Goal: Task Accomplishment & Management: Use online tool/utility

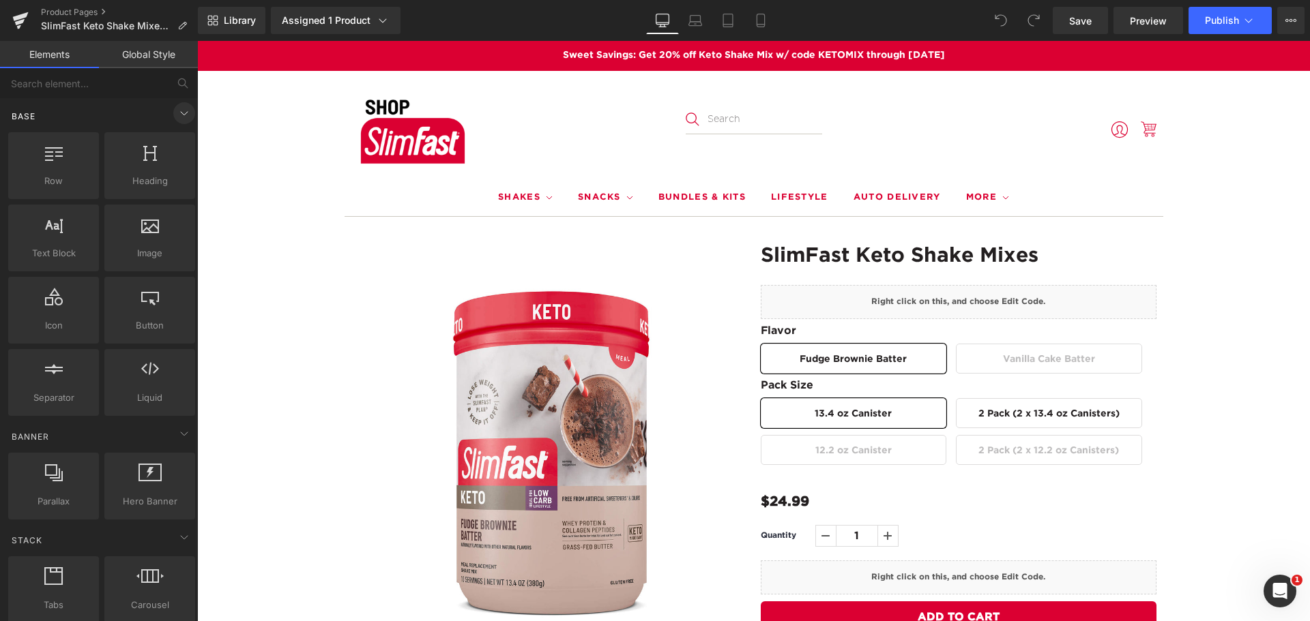
click at [176, 109] on icon at bounding box center [184, 113] width 16 height 16
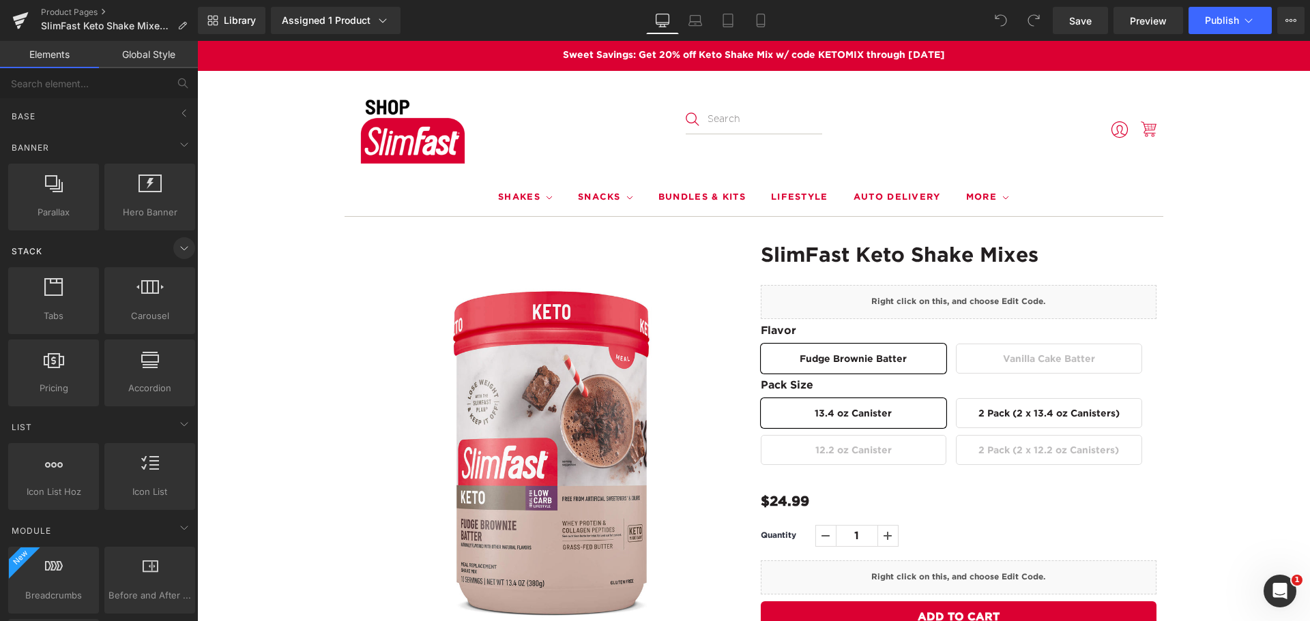
click at [179, 248] on icon at bounding box center [184, 248] width 16 height 16
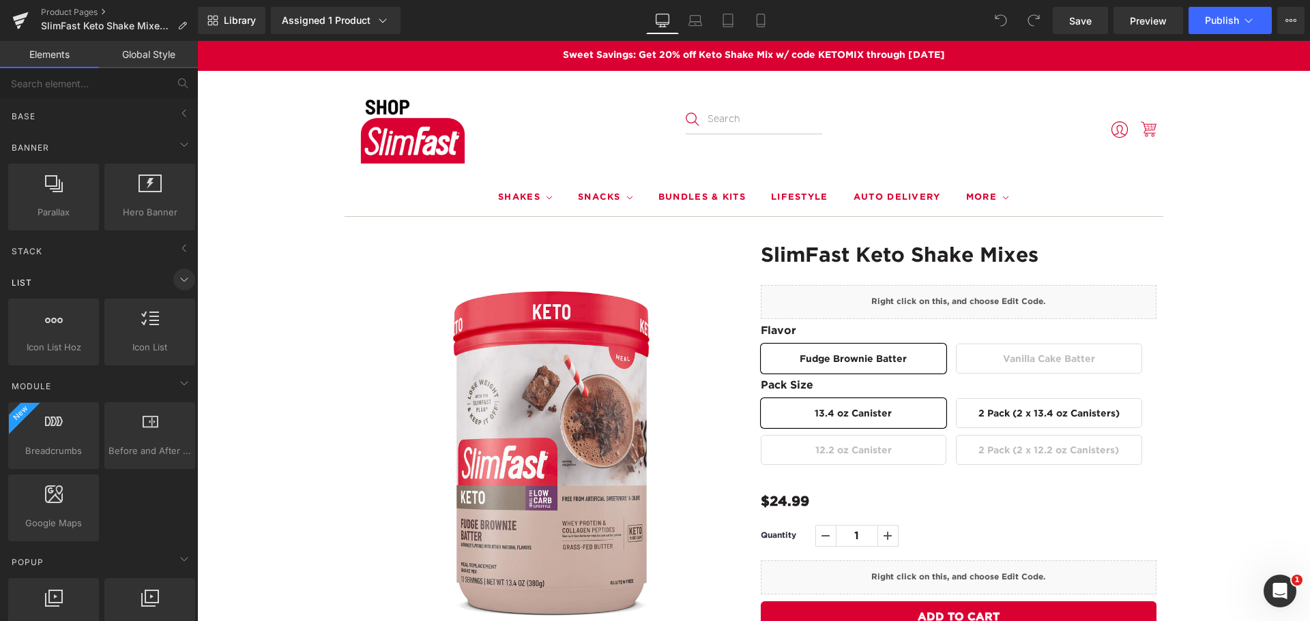
click at [177, 276] on icon at bounding box center [184, 279] width 16 height 16
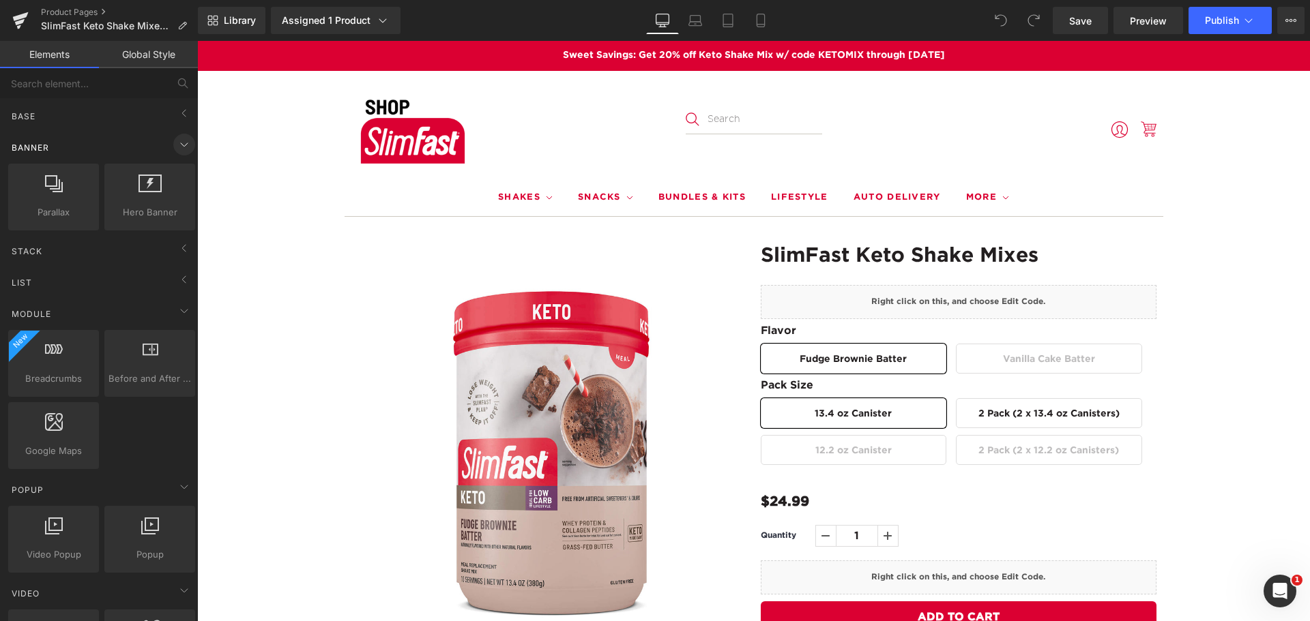
click at [183, 149] on icon at bounding box center [184, 144] width 16 height 16
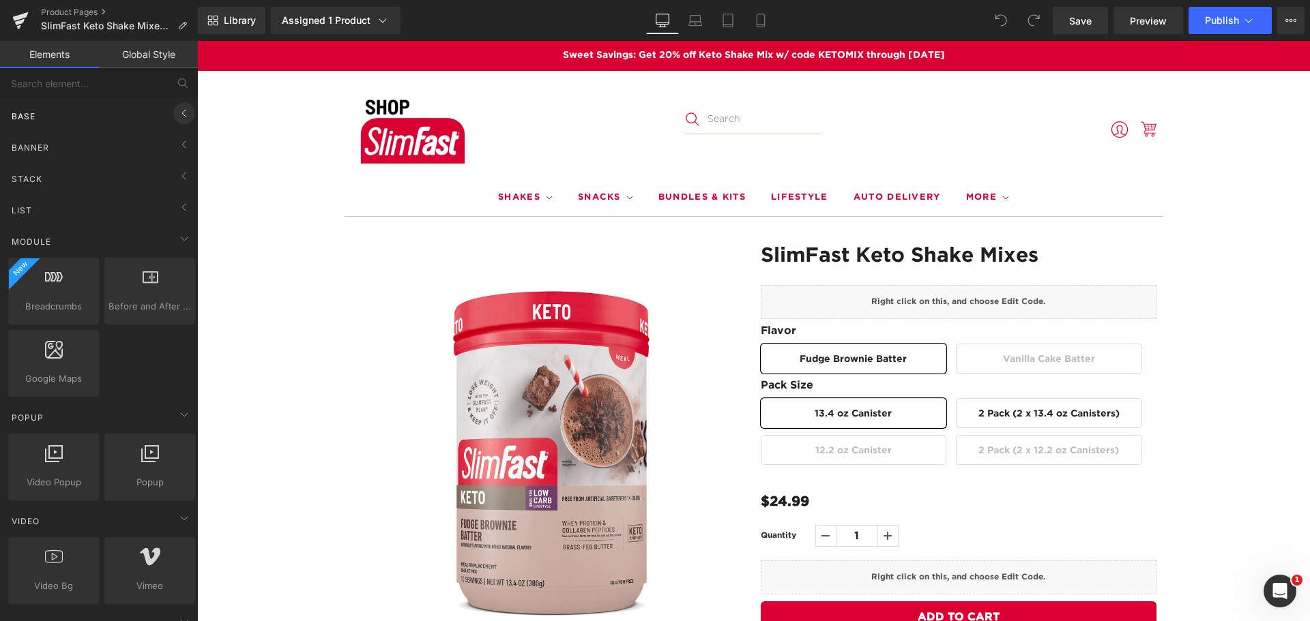
click at [176, 108] on icon at bounding box center [184, 113] width 16 height 16
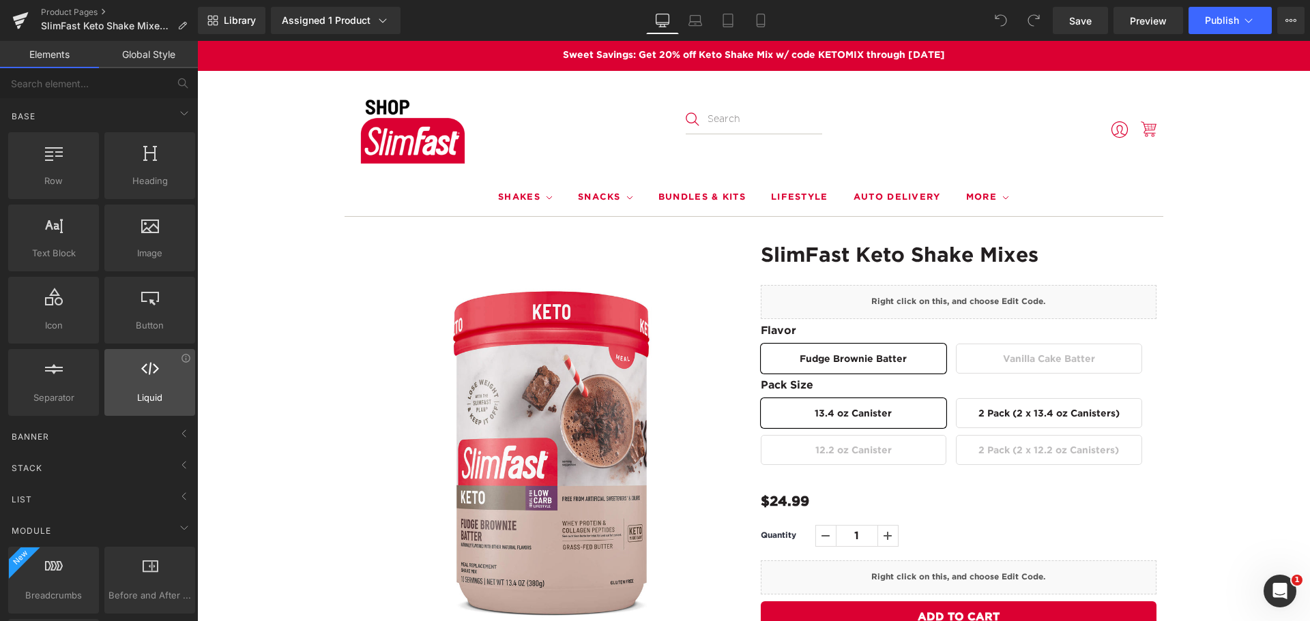
click at [163, 379] on div at bounding box center [149, 375] width 83 height 31
click at [158, 379] on div at bounding box center [149, 375] width 83 height 31
click at [147, 374] on icon at bounding box center [150, 369] width 18 height 18
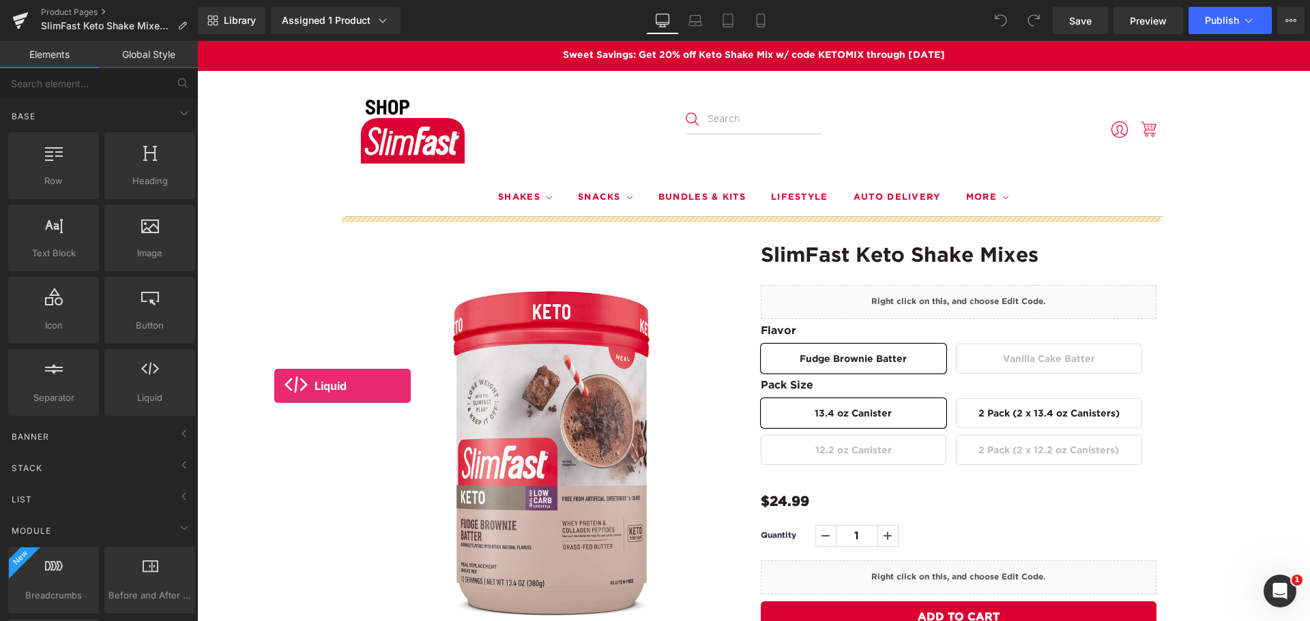
drag, startPoint x: 342, startPoint y: 415, endPoint x: 274, endPoint y: 386, distance: 74.0
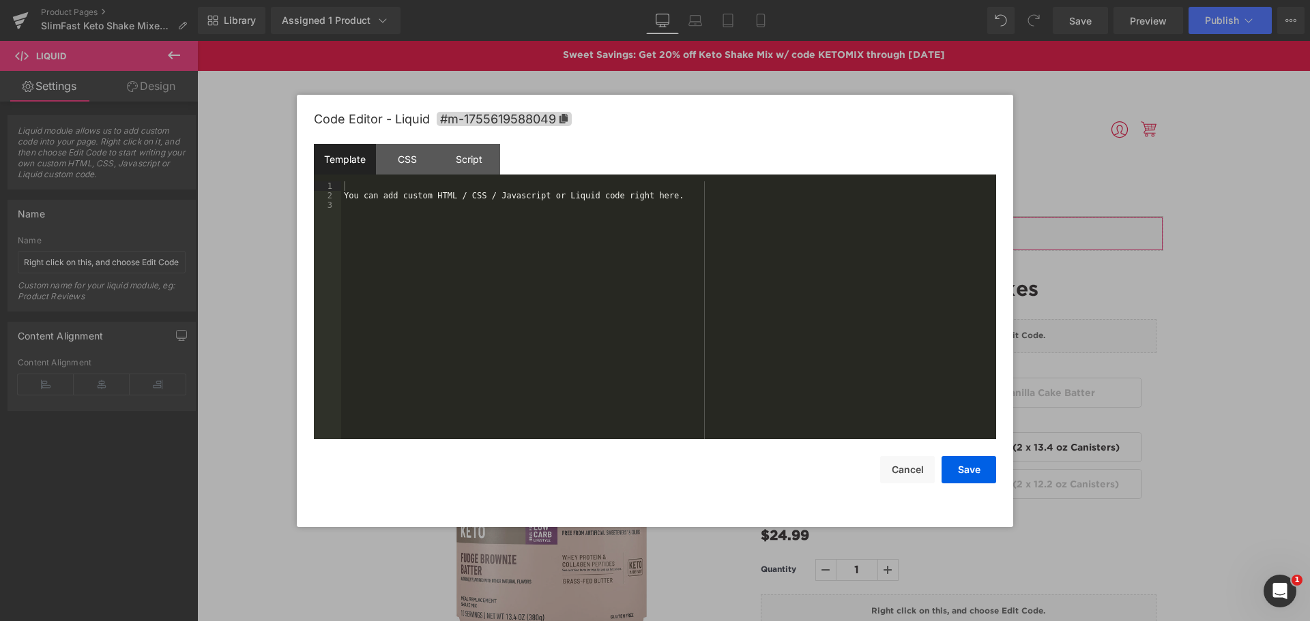
click at [793, 0] on div "Liquid You are previewing how the will restyle your page. You can not edit Elem…" at bounding box center [655, 0] width 1310 height 0
click at [482, 156] on div "Script" at bounding box center [469, 159] width 62 height 31
click at [498, 217] on div "( function ( jQuery ) { // var $module = jQuery('#m-1755619588049').children('.…" at bounding box center [668, 319] width 655 height 277
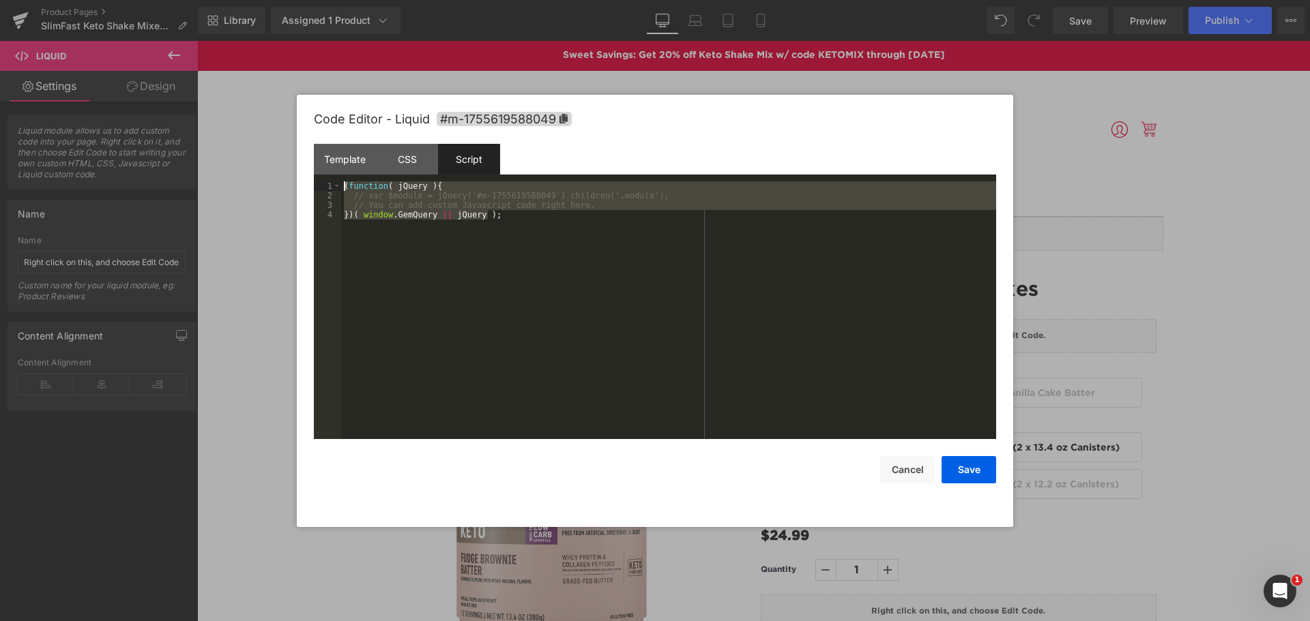
drag, startPoint x: 597, startPoint y: 257, endPoint x: 188, endPoint y: 199, distance: 413.3
click at [63, 164] on body "Liquid You are previewing how the will restyle your page. You can not edit Elem…" at bounding box center [655, 310] width 1310 height 621
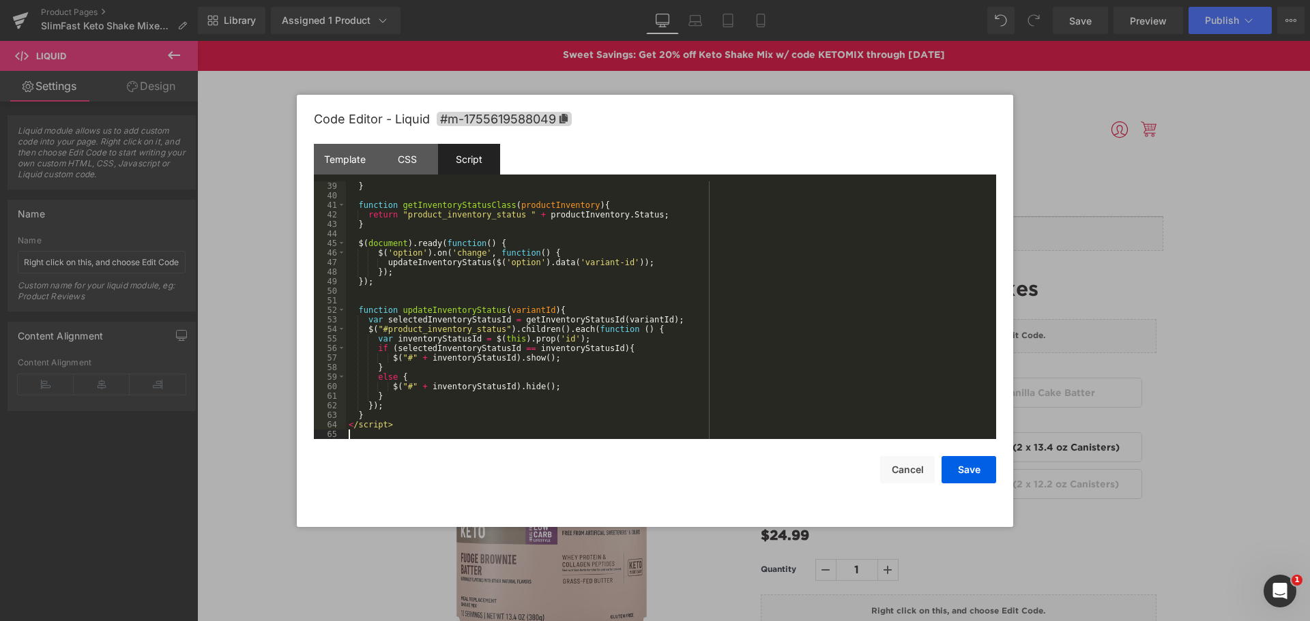
scroll to position [382, 0]
click at [920, 471] on button "Cancel" at bounding box center [907, 469] width 55 height 27
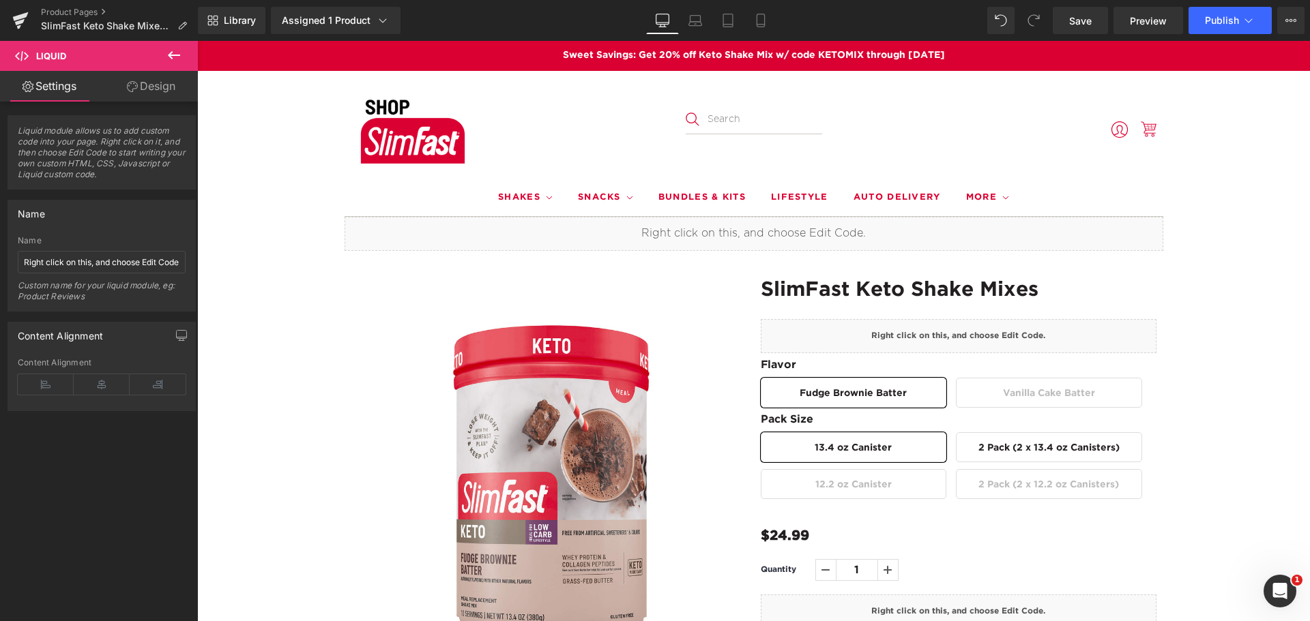
click at [171, 53] on icon at bounding box center [174, 55] width 12 height 8
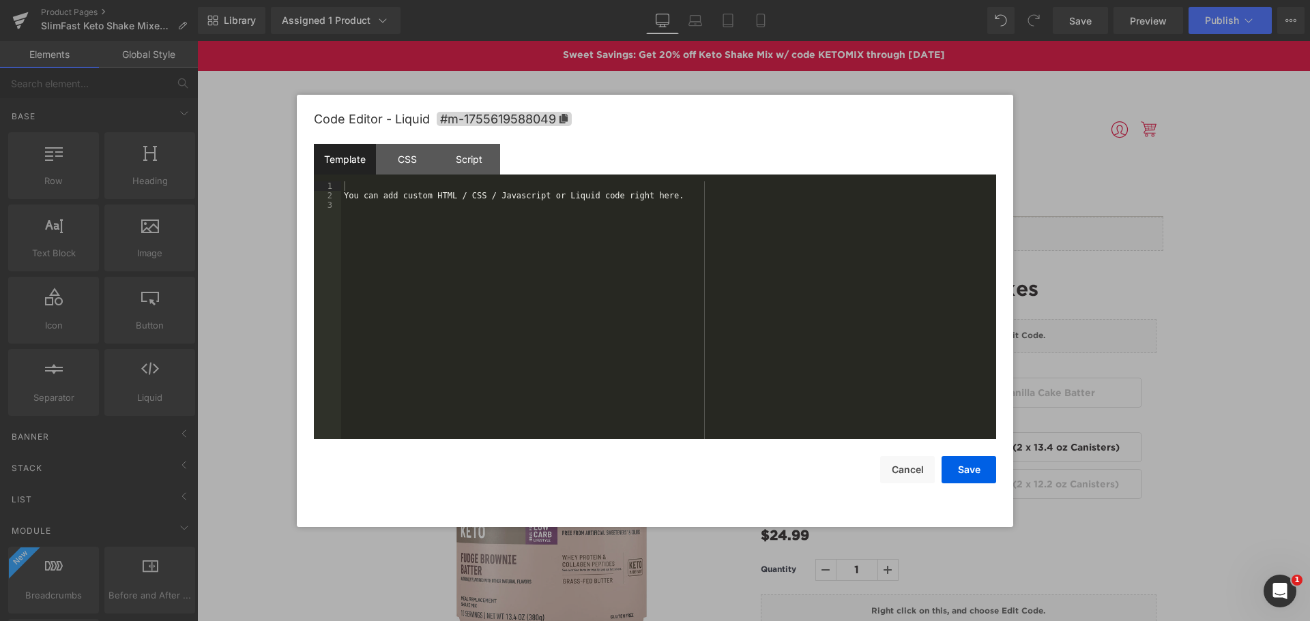
click at [816, 0] on div "Liquid You are previewing how the will restyle your page. You can not edit Elem…" at bounding box center [655, 0] width 1310 height 0
drag, startPoint x: 426, startPoint y: 229, endPoint x: 418, endPoint y: 223, distance: 9.8
click at [418, 223] on div "You can add custom HTML / CSS / Javascript or Liquid code right here." at bounding box center [668, 319] width 655 height 277
click at [465, 153] on div "Script" at bounding box center [469, 159] width 62 height 31
click at [439, 205] on div "( function ( jQuery ) { // var $module = jQuery('#m-1755619588049').children('.…" at bounding box center [668, 319] width 655 height 277
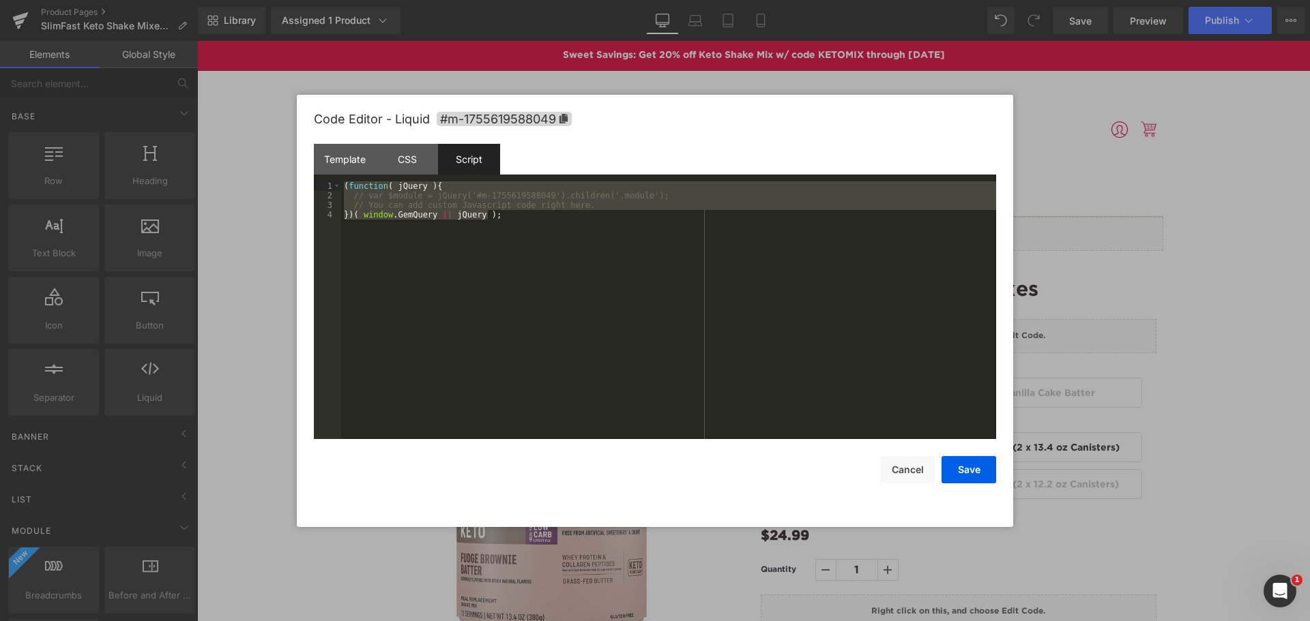
drag, startPoint x: 510, startPoint y: 250, endPoint x: 342, endPoint y: 181, distance: 180.8
click at [312, 183] on div "Code Editor - Liquid #m-1755619588049 Template CSS Script Data 1 2 3 You can ad…" at bounding box center [655, 311] width 716 height 432
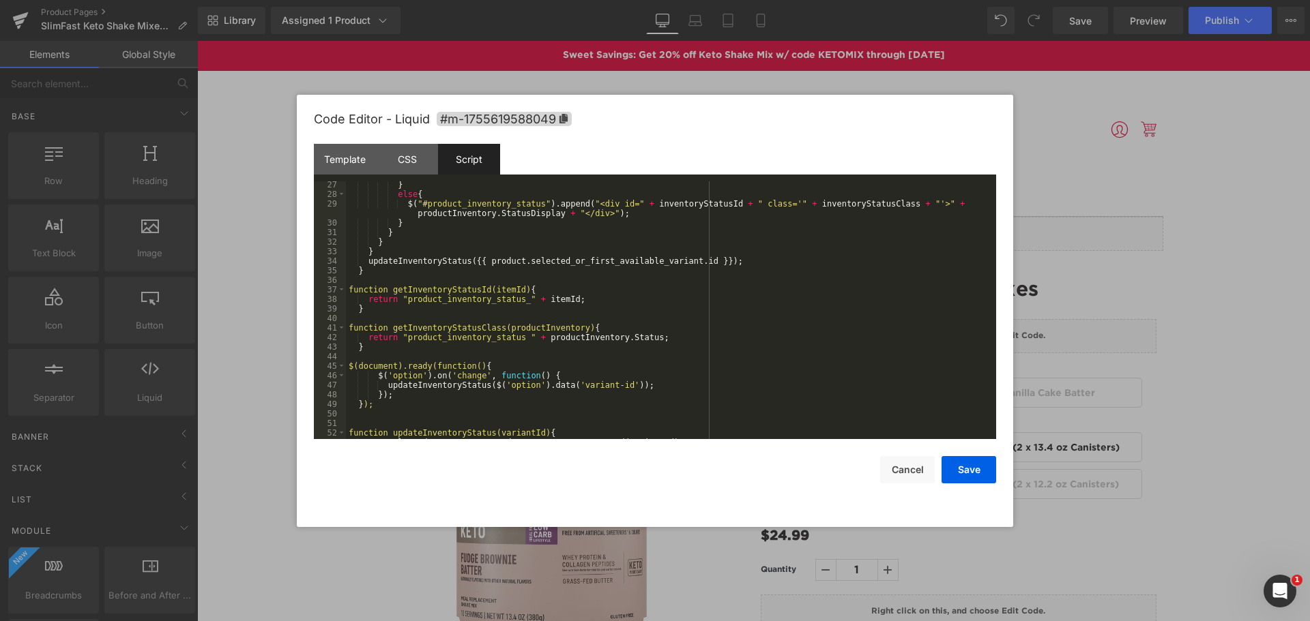
scroll to position [259, 0]
click at [982, 475] on button "Save" at bounding box center [968, 469] width 55 height 27
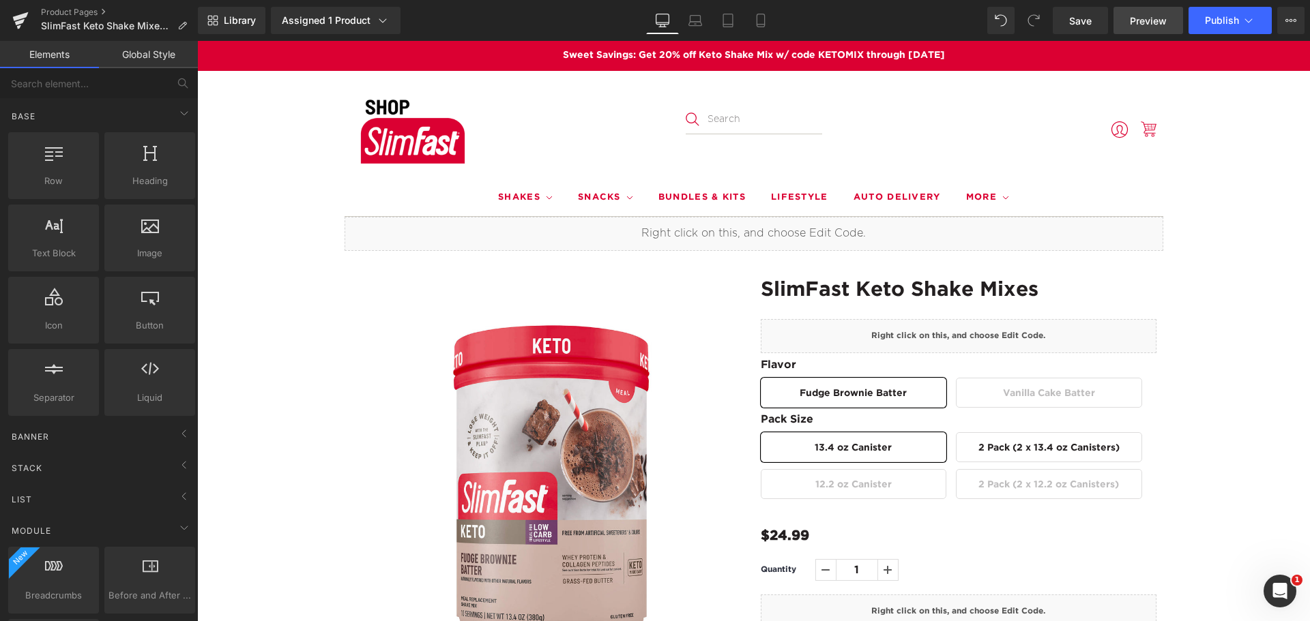
click at [1158, 25] on span "Preview" at bounding box center [1148, 21] width 37 height 14
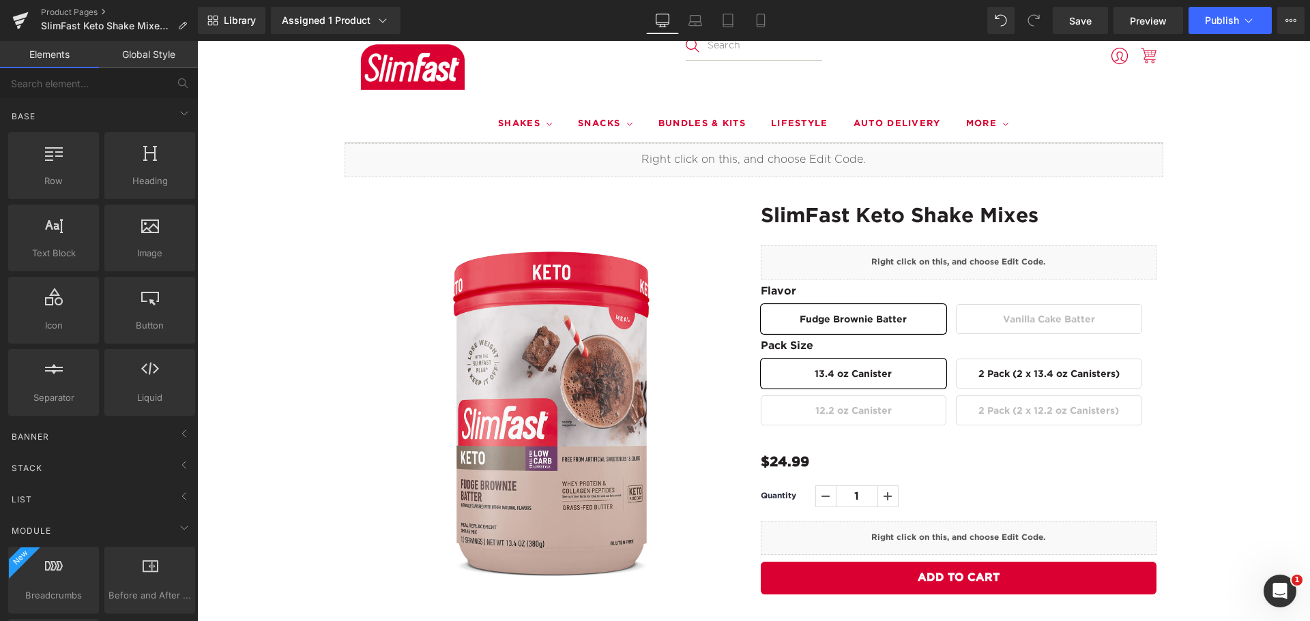
scroll to position [68, 0]
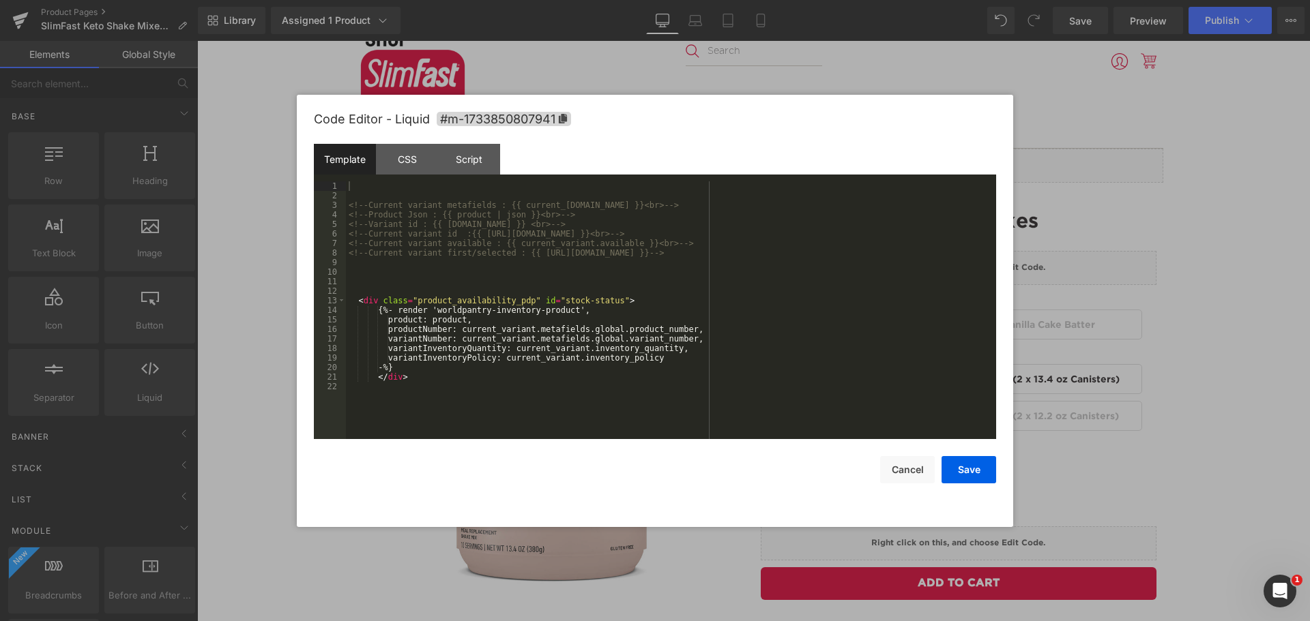
click at [993, 0] on div "Liquid You are previewing how the will restyle your page. You can not edit Elem…" at bounding box center [655, 0] width 1310 height 0
click at [906, 462] on button "Cancel" at bounding box center [907, 469] width 55 height 27
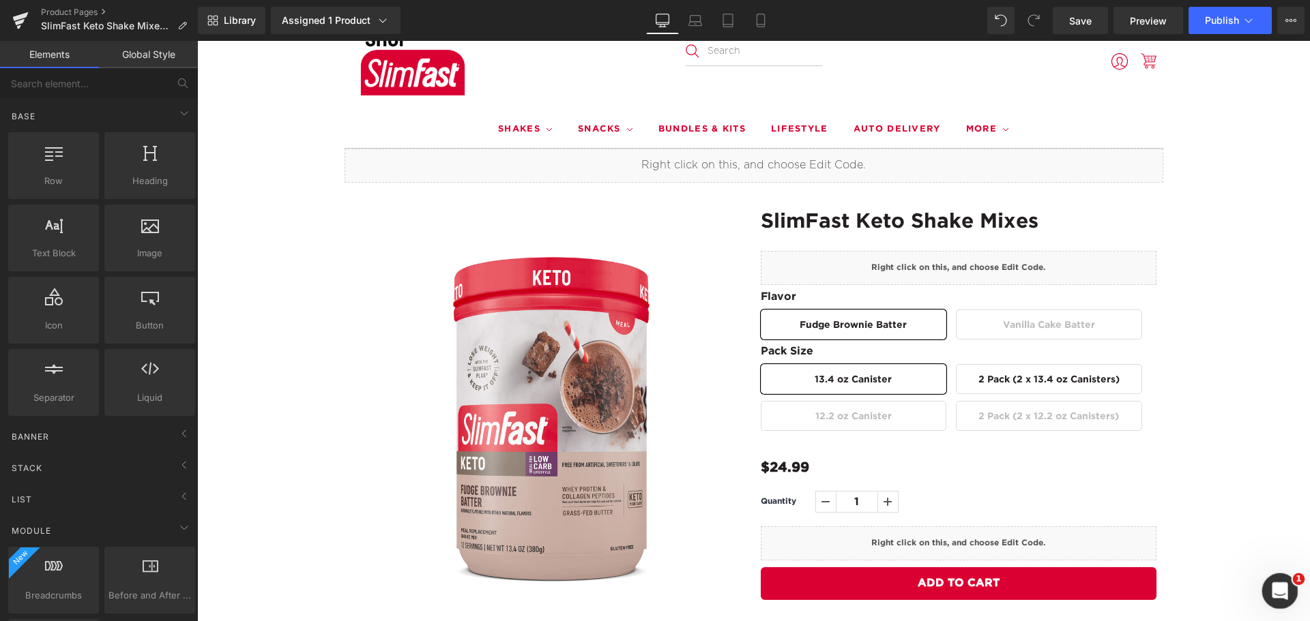
click at [1278, 589] on icon "Open Intercom Messenger" at bounding box center [1278, 589] width 23 height 23
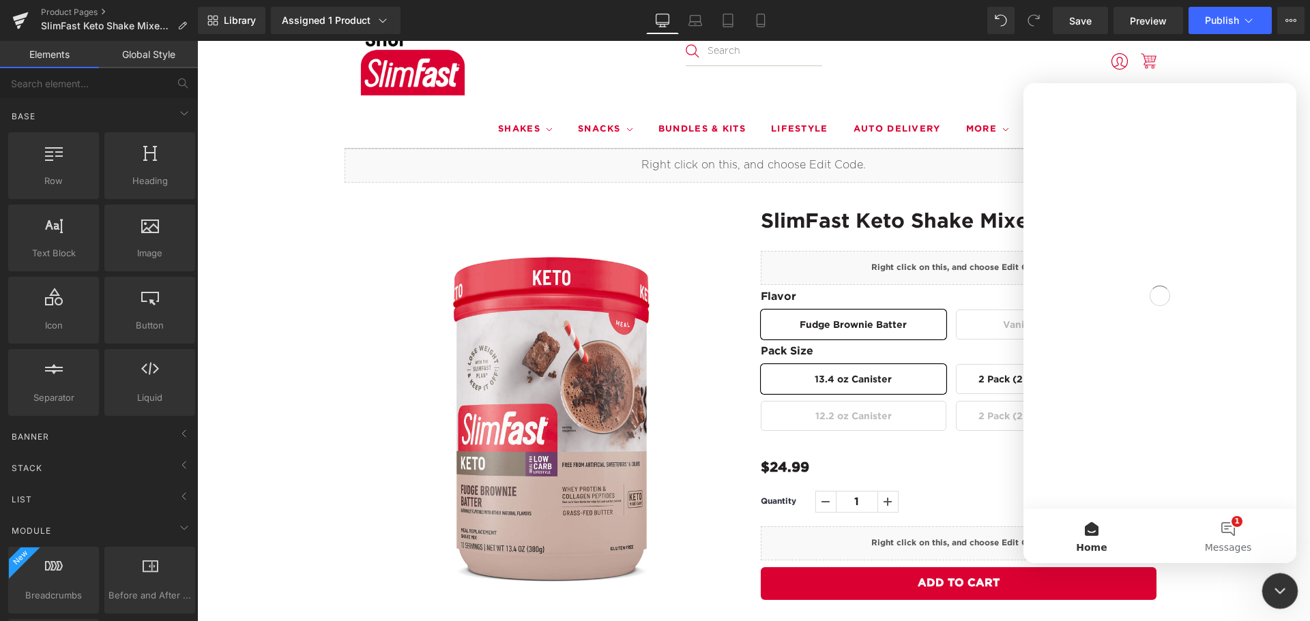
scroll to position [0, 0]
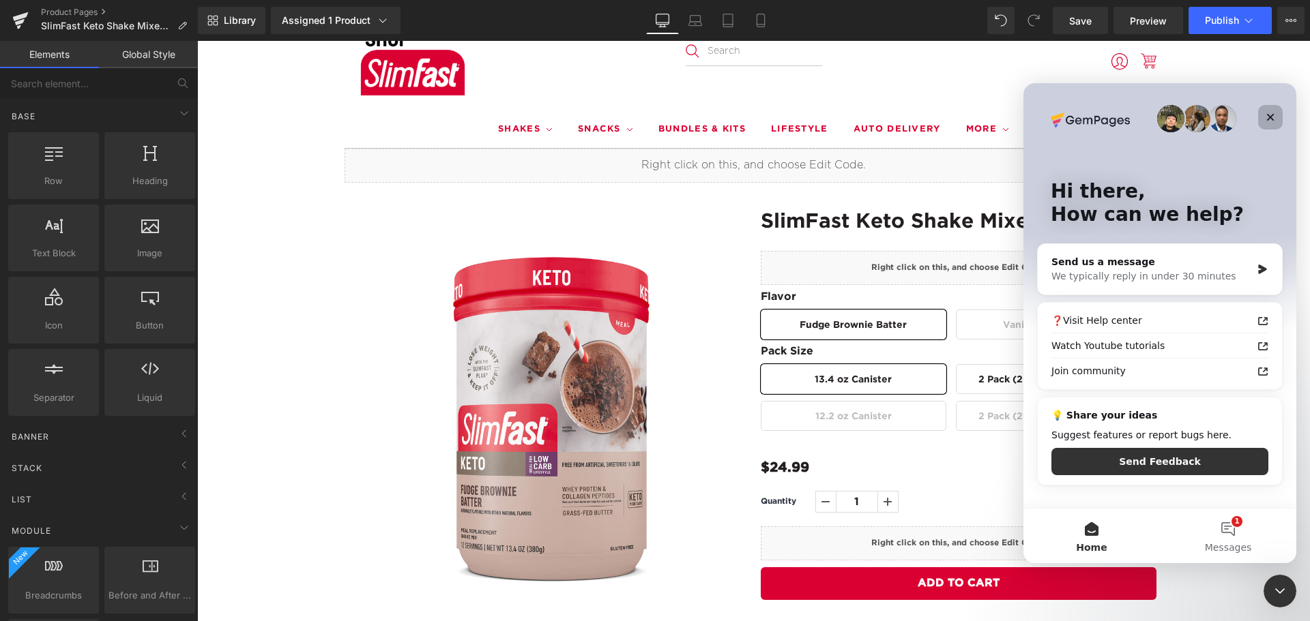
click at [1269, 117] on icon "Close" at bounding box center [1271, 118] width 8 height 8
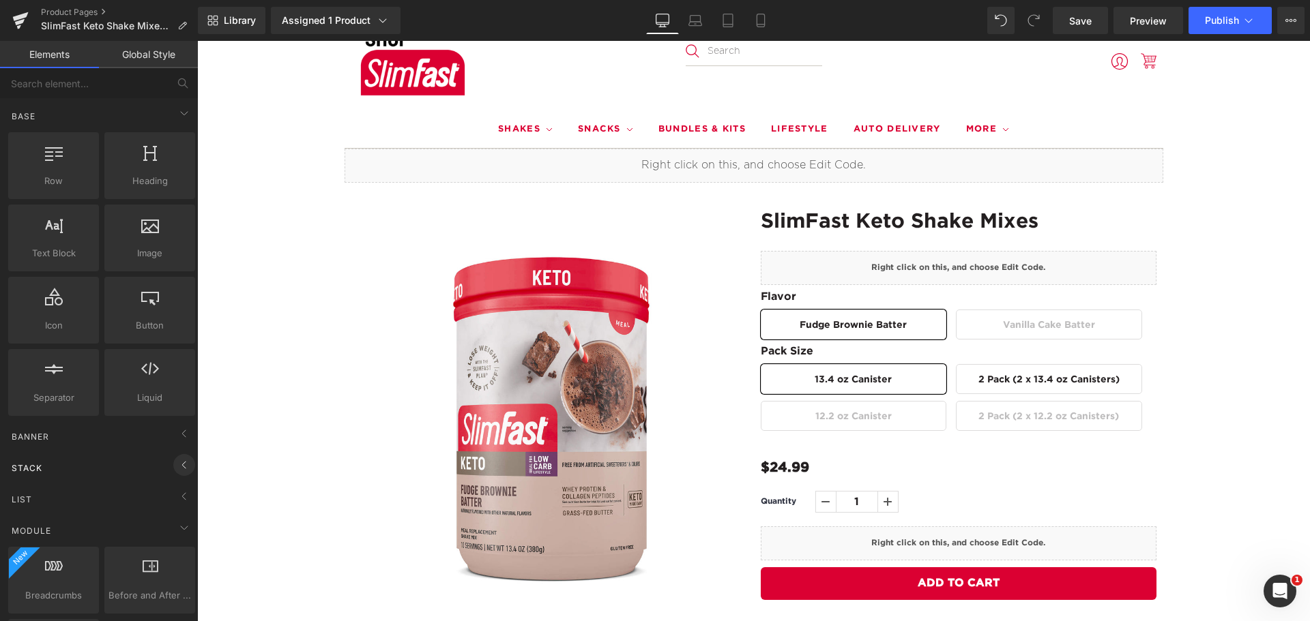
click at [183, 464] on icon at bounding box center [184, 465] width 16 height 16
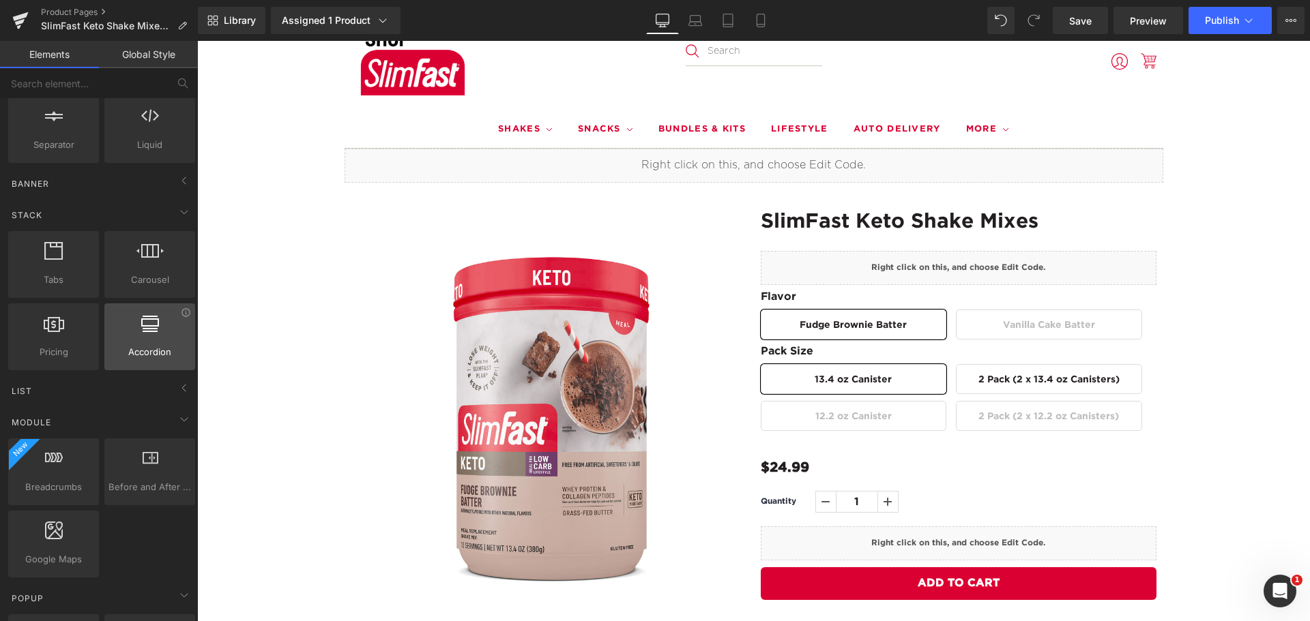
scroll to position [273, 0]
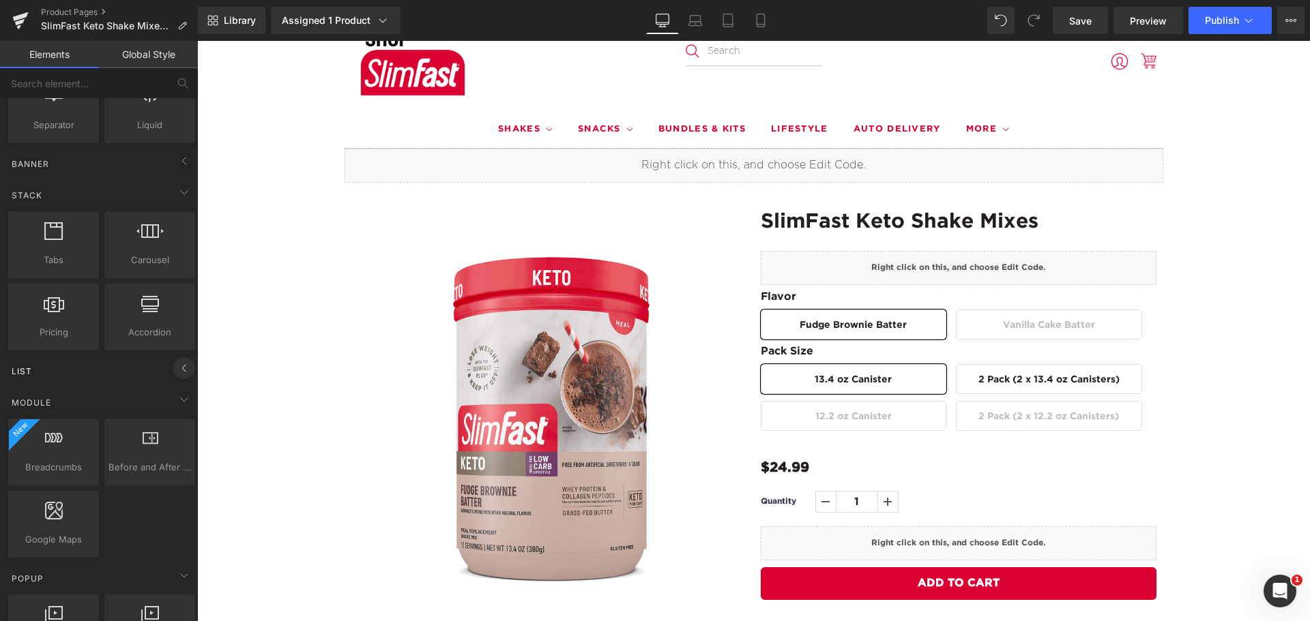
click at [179, 368] on icon at bounding box center [184, 368] width 16 height 16
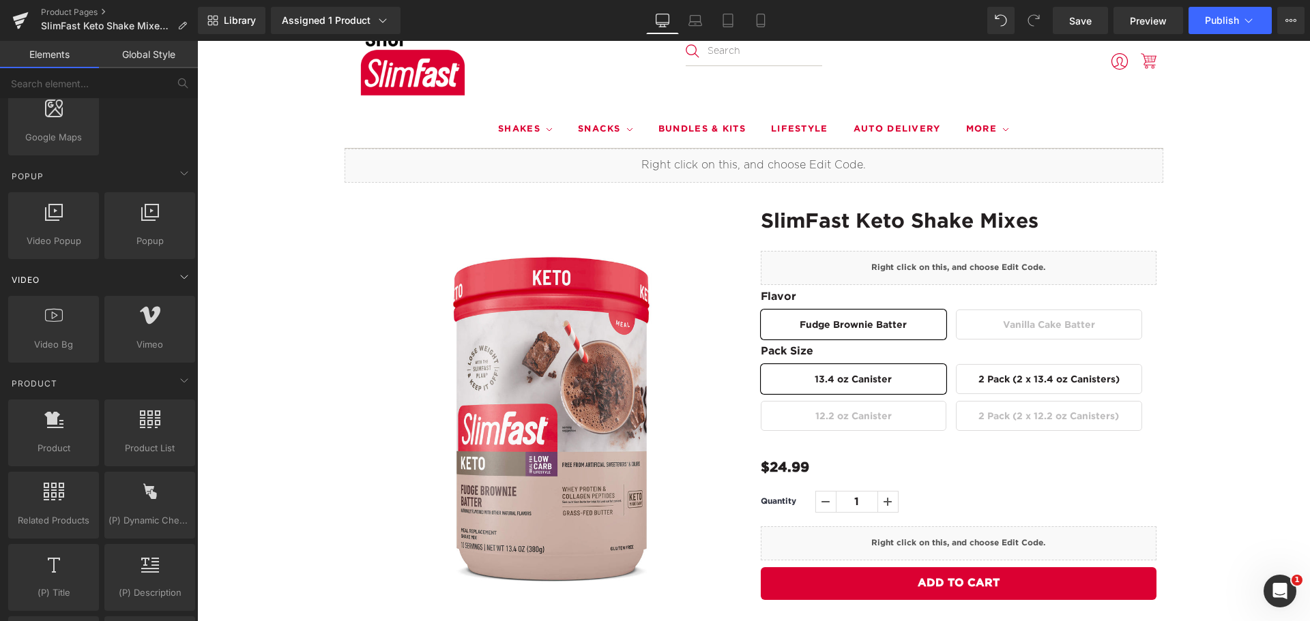
scroll to position [750, 0]
